Goal: Check status

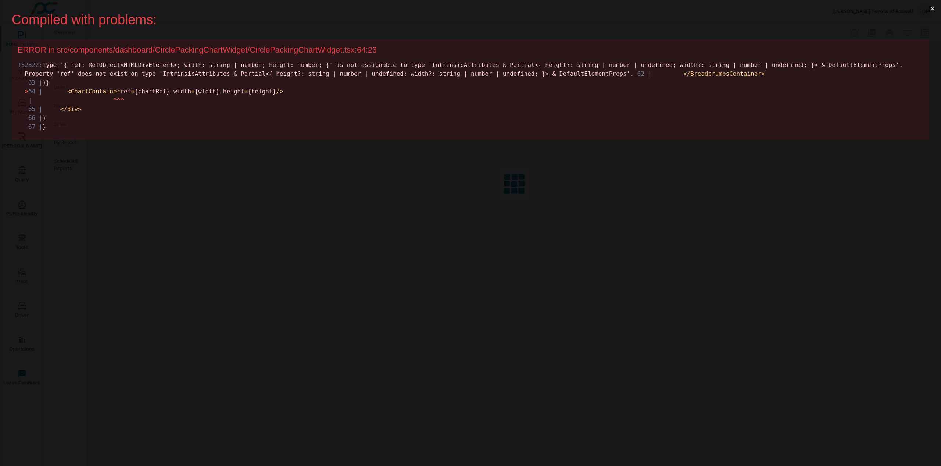
click at [931, 8] on button "×" at bounding box center [932, 9] width 17 height 18
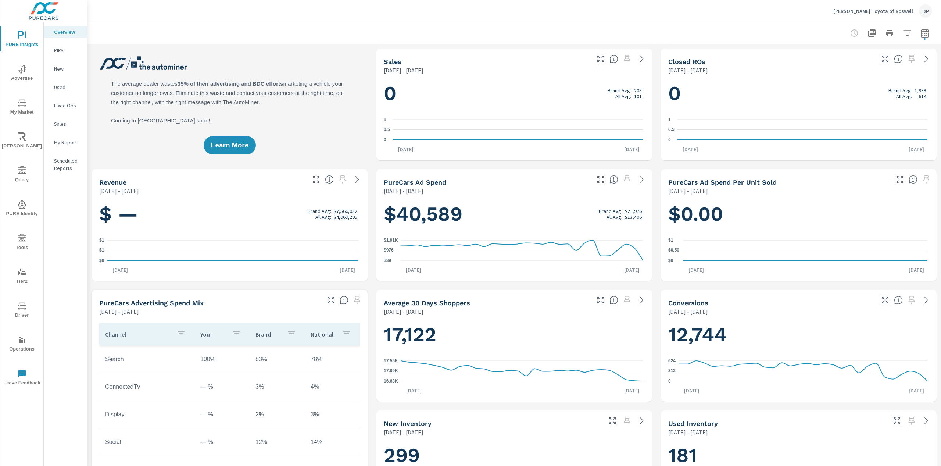
scroll to position [0, 0]
